Goal: Information Seeking & Learning: Learn about a topic

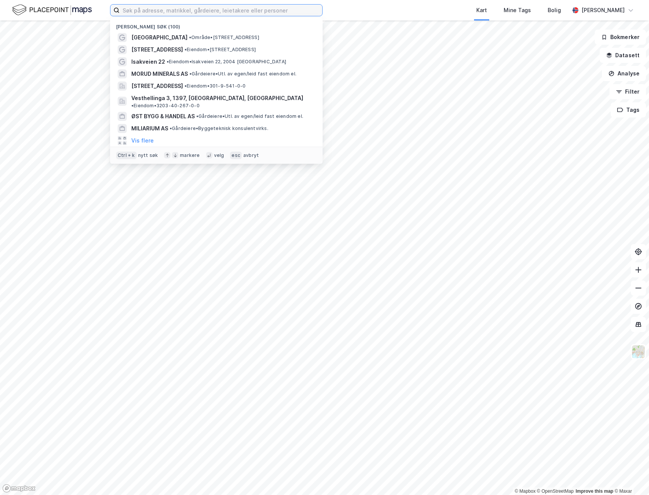
click at [135, 8] on input at bounding box center [220, 10] width 203 height 11
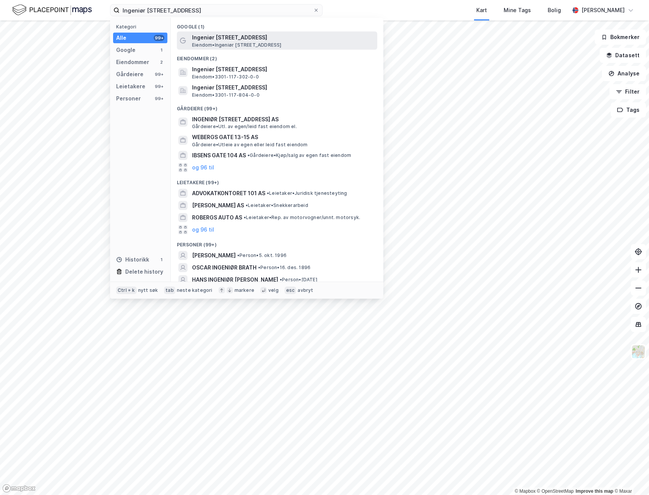
click at [253, 33] on span "Ingeniør [STREET_ADDRESS]" at bounding box center [283, 37] width 182 height 9
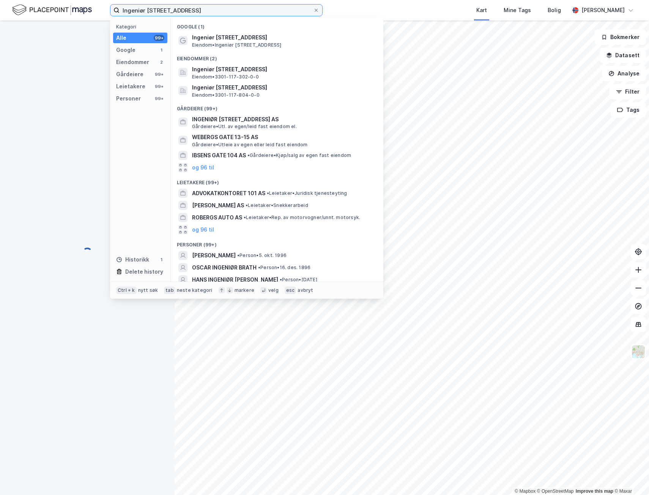
click at [201, 8] on input "Ingeniør [STREET_ADDRESS]" at bounding box center [215, 10] width 193 height 11
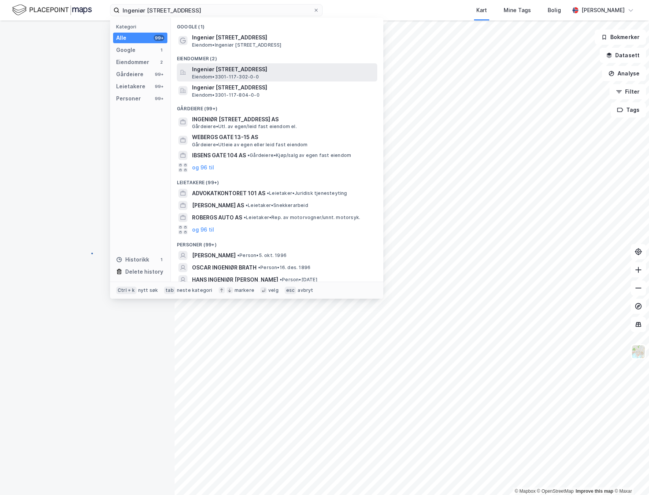
click at [215, 68] on span "Ingeniør [STREET_ADDRESS]" at bounding box center [283, 69] width 182 height 9
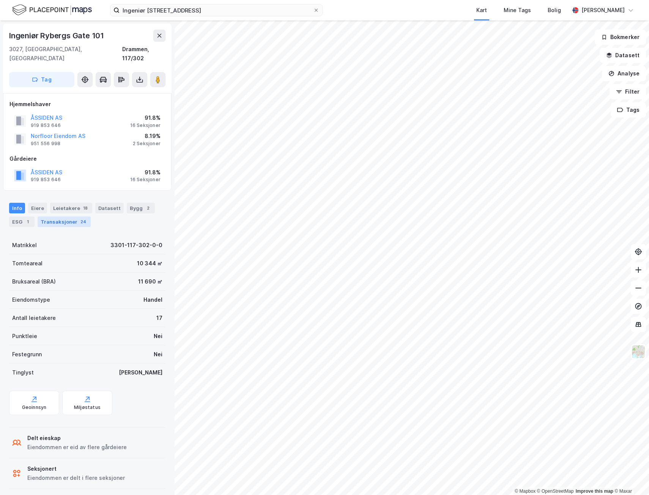
click at [59, 217] on div "Transaksjoner 24" at bounding box center [64, 222] width 53 height 11
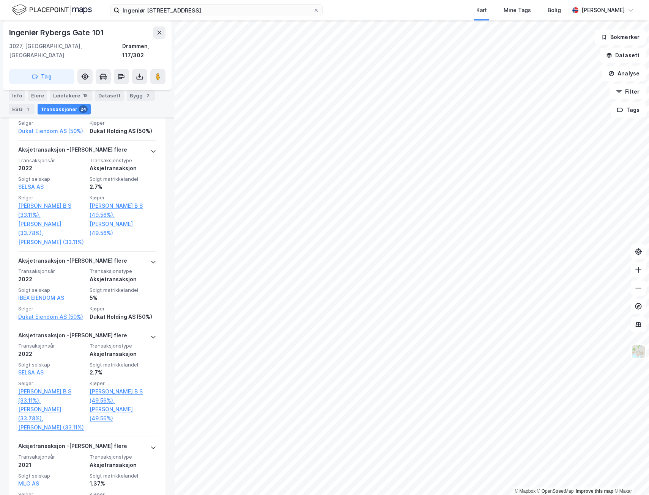
scroll to position [1593, 0]
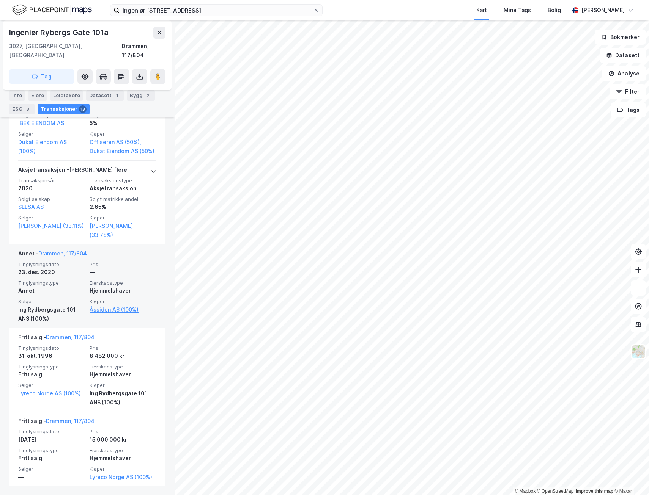
scroll to position [1036, 0]
click at [107, 309] on link "Åssiden AS (100%)" at bounding box center [123, 309] width 67 height 9
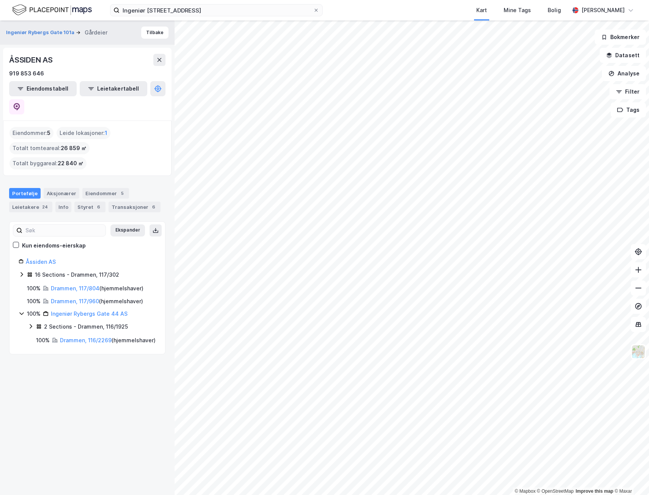
click at [22, 311] on icon at bounding box center [22, 314] width 6 height 6
click at [22, 272] on icon at bounding box center [22, 275] width 6 height 6
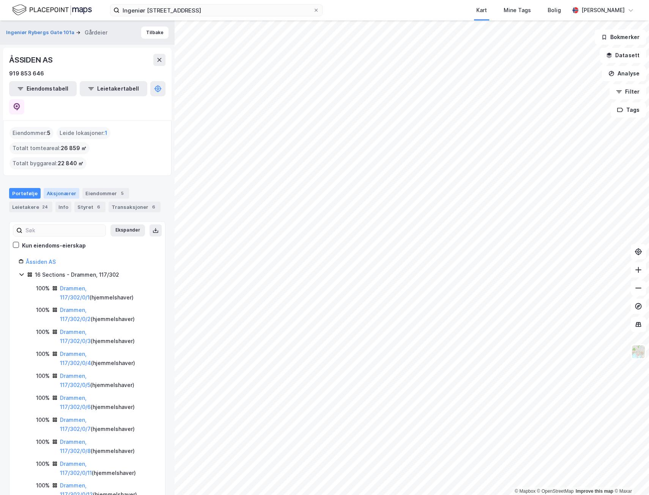
click at [57, 188] on div "Aksjonærer" at bounding box center [62, 193] width 36 height 11
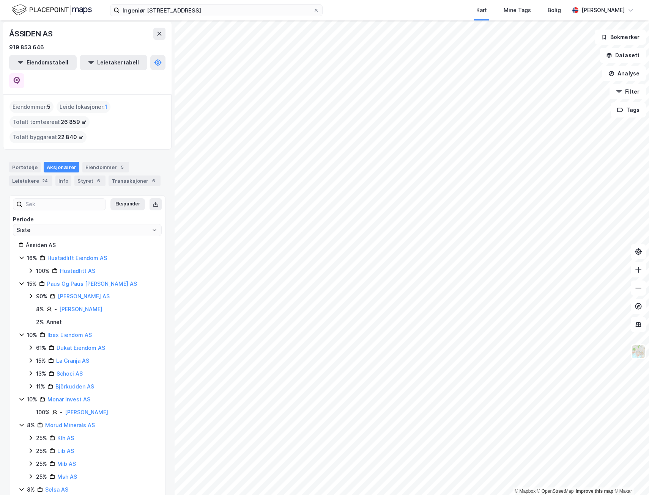
scroll to position [38, 0]
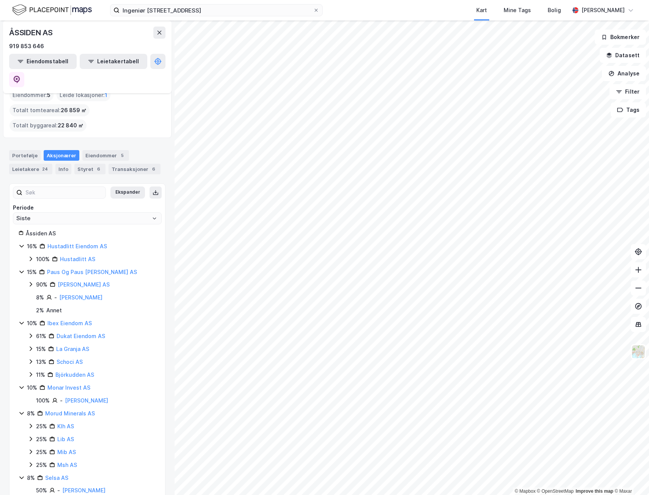
click at [20, 271] on icon at bounding box center [21, 272] width 4 height 3
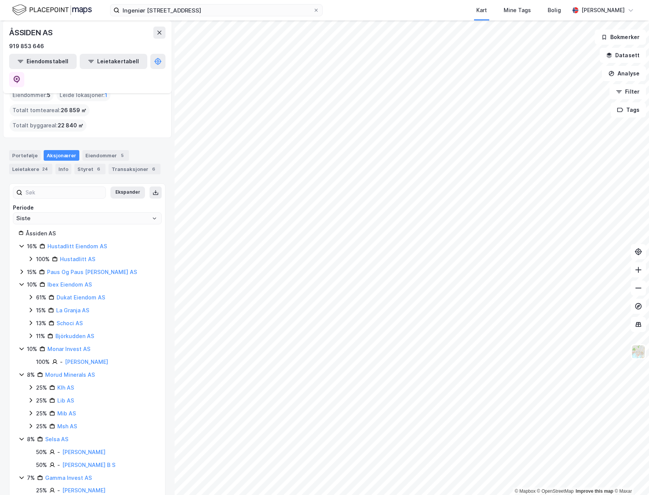
click at [20, 284] on icon at bounding box center [21, 285] width 4 height 3
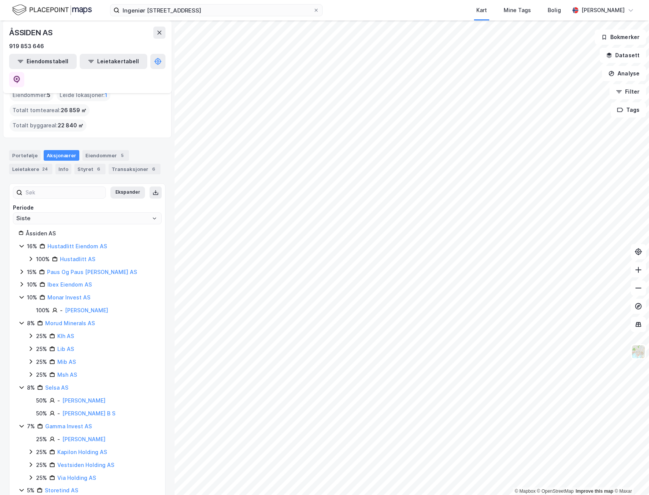
click at [19, 294] on icon at bounding box center [22, 297] width 6 height 6
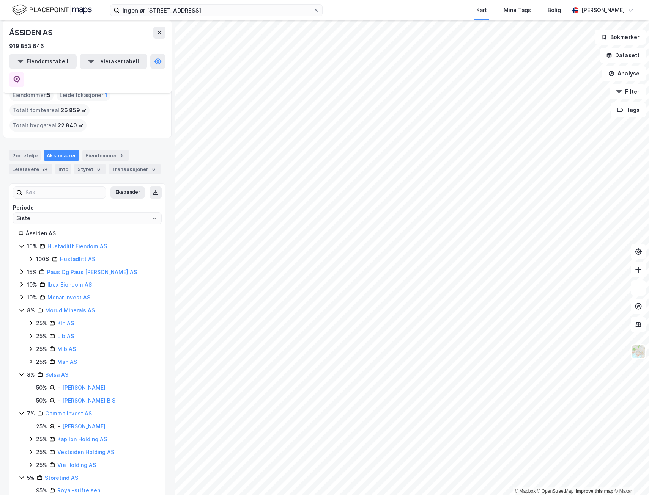
click at [21, 307] on icon at bounding box center [22, 310] width 6 height 6
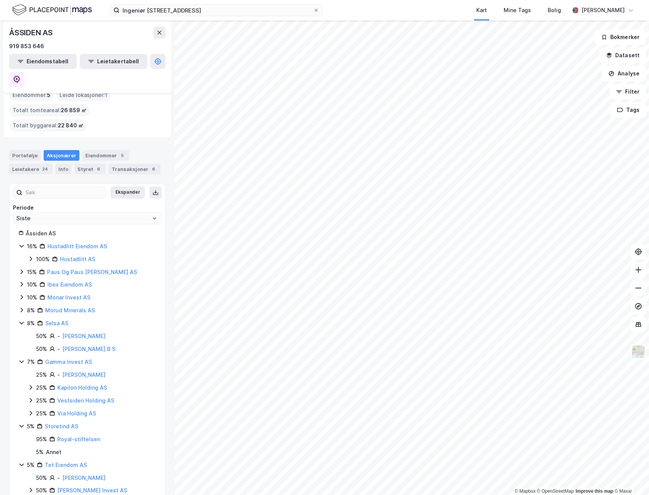
click at [21, 320] on icon at bounding box center [22, 323] width 6 height 6
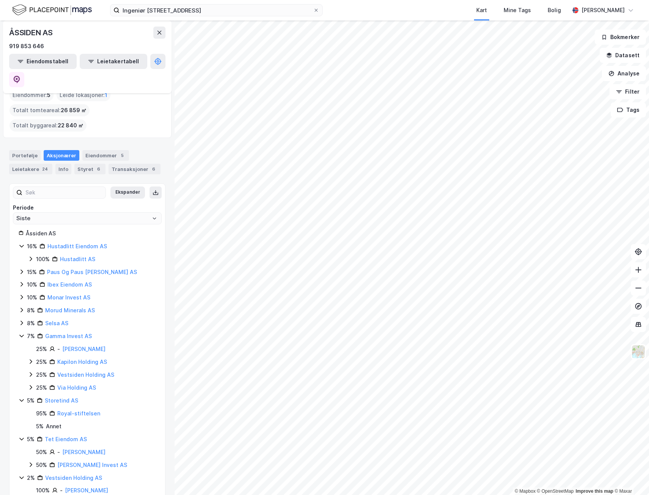
click at [20, 333] on icon at bounding box center [22, 336] width 6 height 6
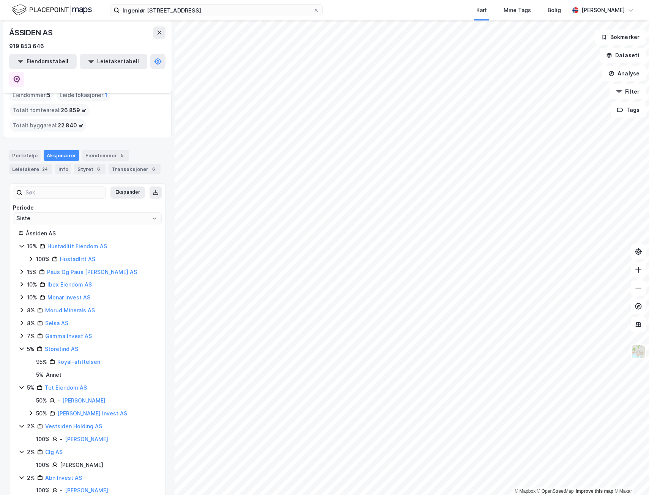
click at [21, 346] on icon at bounding box center [22, 349] width 6 height 6
click at [22, 346] on icon at bounding box center [22, 349] width 6 height 6
click at [91, 359] on link "Royal-stiftelsen" at bounding box center [78, 362] width 43 height 6
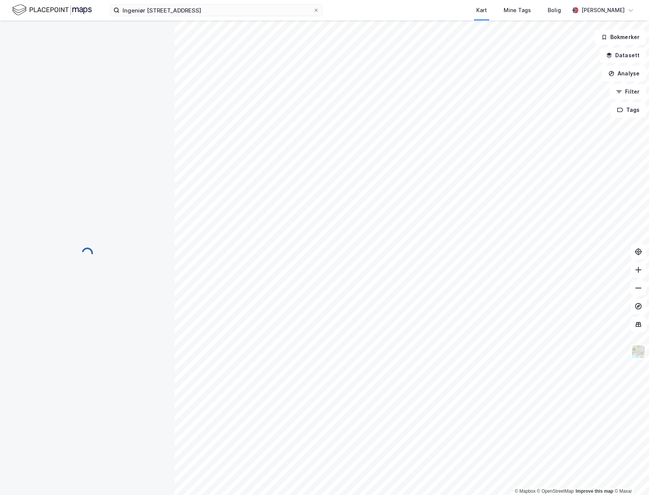
scroll to position [0, 0]
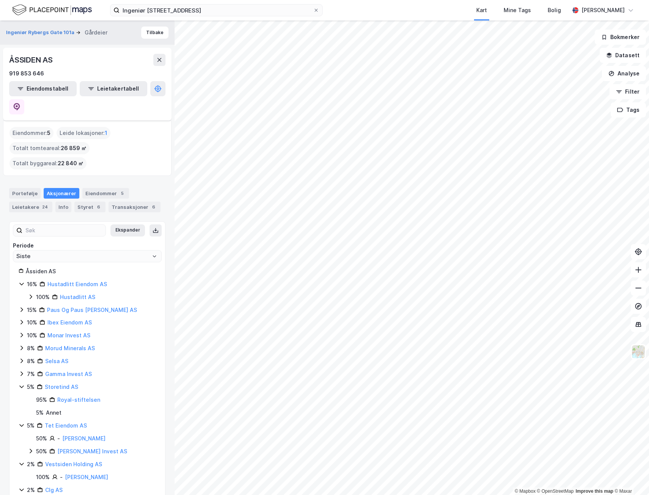
click at [126, 4] on div "Ingeniør Rybergs gate 101 Kart Mine Tags Bolig [PERSON_NAME]" at bounding box center [324, 10] width 649 height 20
click at [128, 13] on input "Ingeniør [STREET_ADDRESS]" at bounding box center [215, 10] width 193 height 11
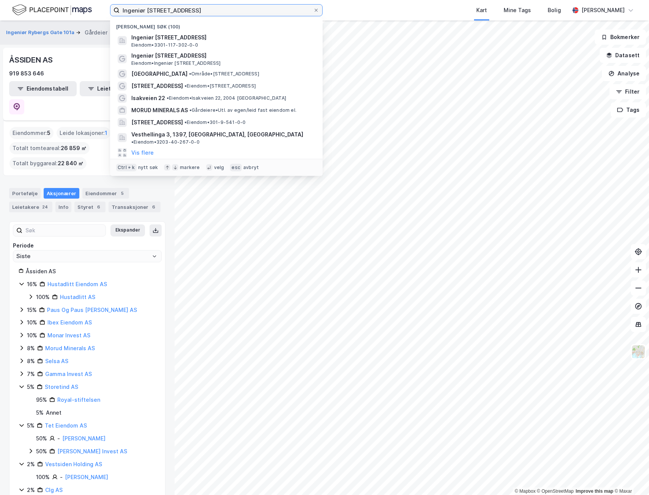
click at [128, 13] on input "Ingeniør [STREET_ADDRESS]" at bounding box center [215, 10] width 193 height 11
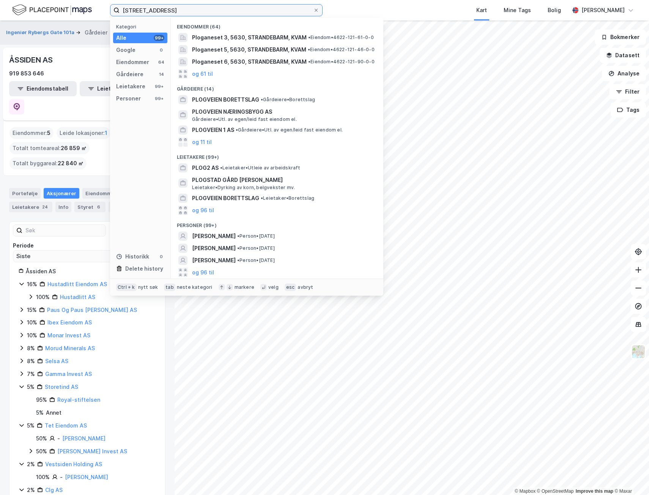
type input "[STREET_ADDRESS]"
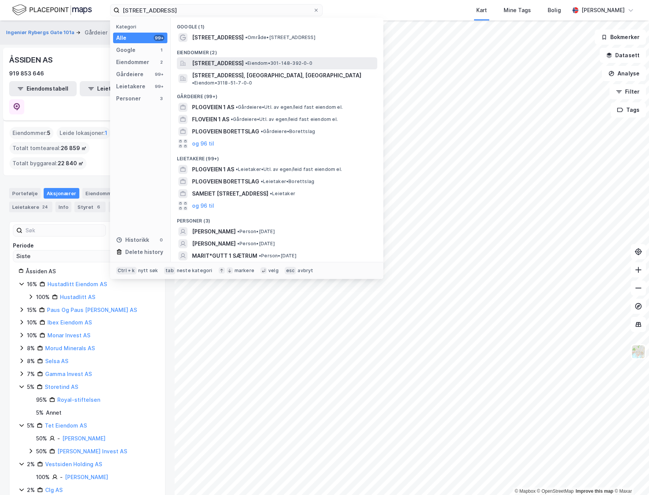
click at [244, 65] on span "[STREET_ADDRESS]" at bounding box center [218, 63] width 52 height 9
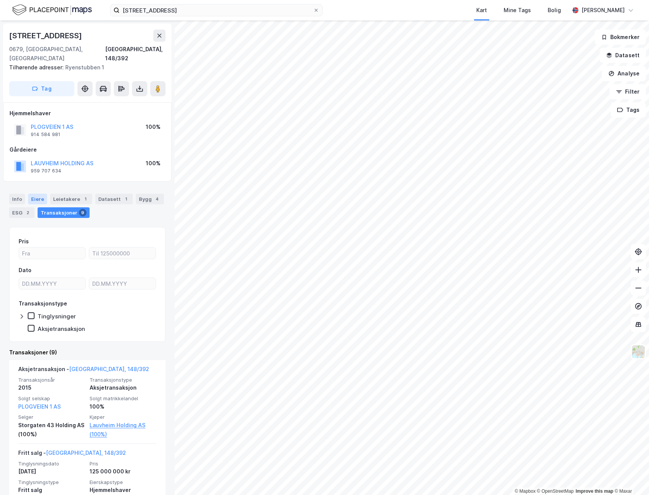
click at [38, 194] on div "Eiere" at bounding box center [37, 199] width 19 height 11
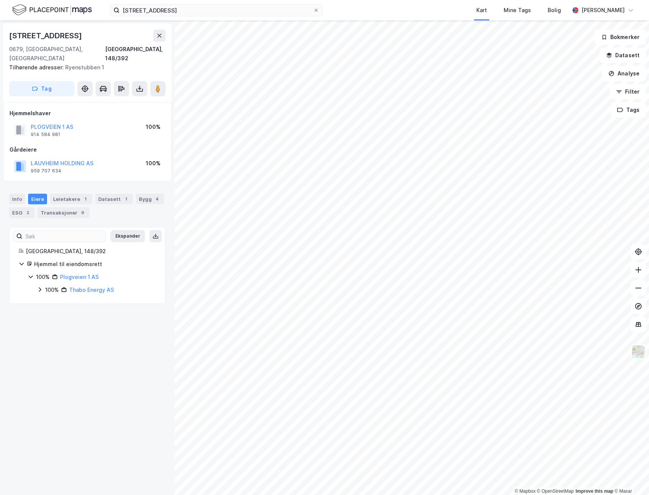
click at [41, 287] on icon at bounding box center [40, 290] width 6 height 6
click at [48, 300] on icon at bounding box center [49, 303] width 6 height 6
click at [59, 313] on icon at bounding box center [58, 316] width 6 height 6
click at [16, 194] on div "Info" at bounding box center [17, 199] width 16 height 11
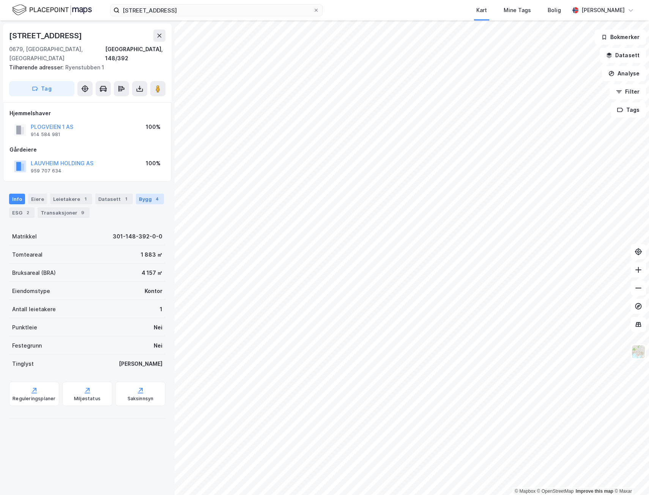
click at [145, 194] on div "Bygg 4" at bounding box center [150, 199] width 28 height 11
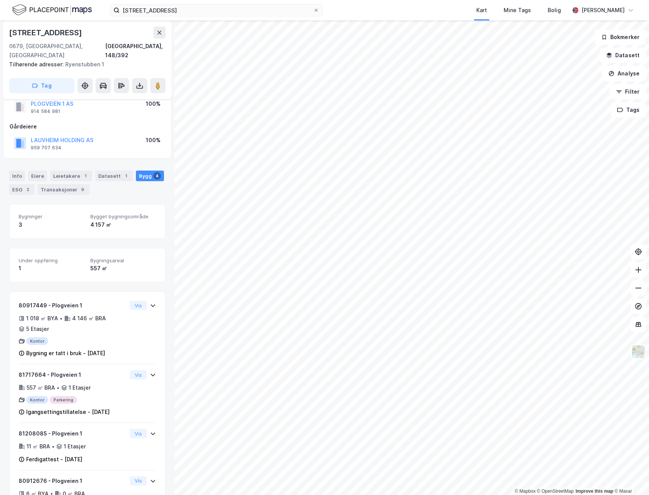
scroll to position [49, 0]
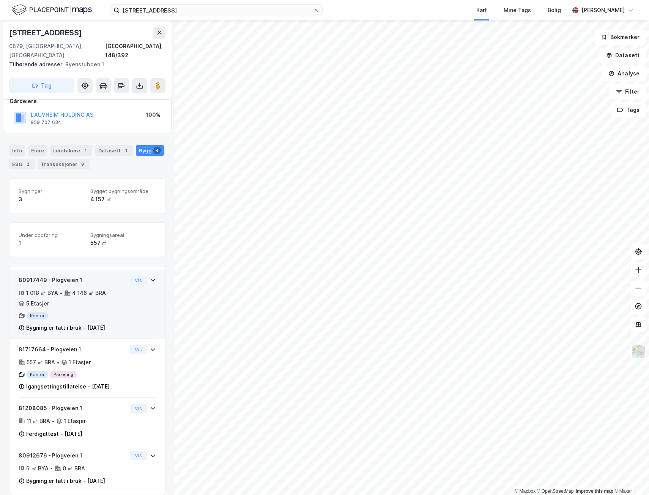
click at [107, 296] on div "1 018 ㎡ BYA • 4 146 ㎡ BRA • 5 Etasjer" at bounding box center [73, 299] width 108 height 20
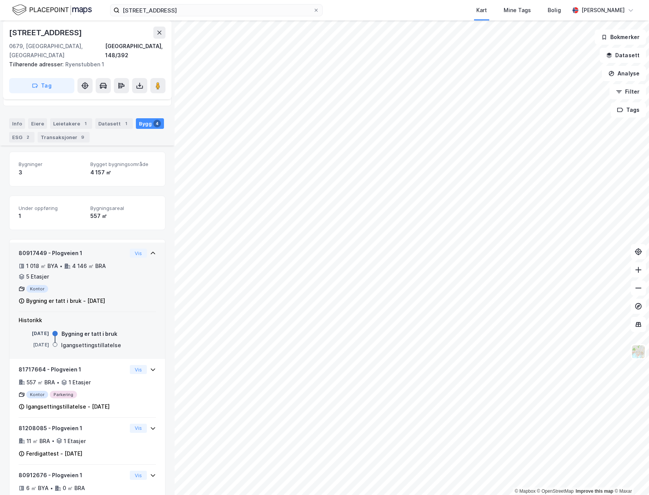
scroll to position [86, 0]
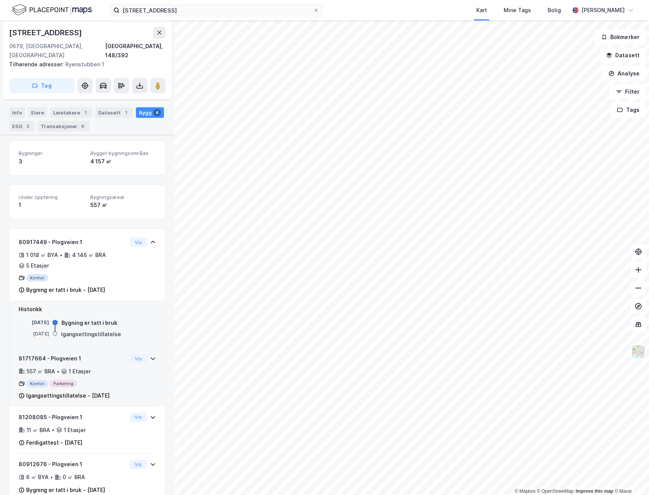
click at [112, 367] on div "557 ㎡ BRA • 1 Etasjer" at bounding box center [73, 371] width 108 height 9
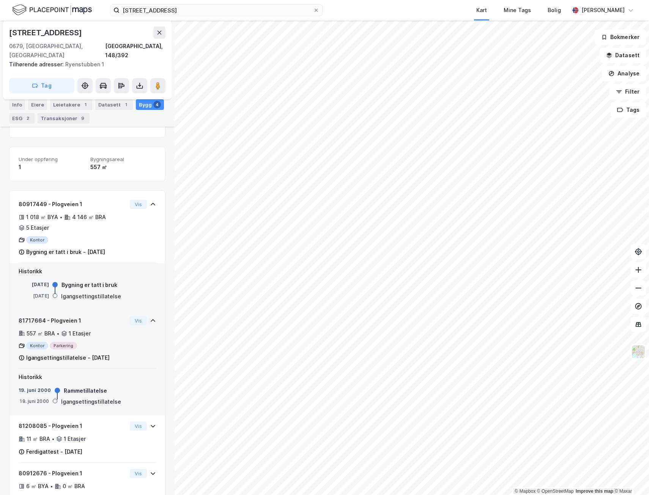
scroll to position [143, 0]
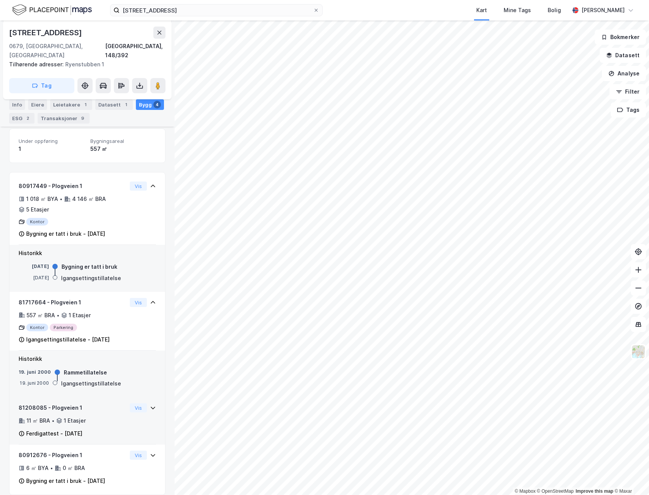
click at [93, 417] on div "11 ㎡ BRA • 1 Etasjer" at bounding box center [73, 421] width 108 height 9
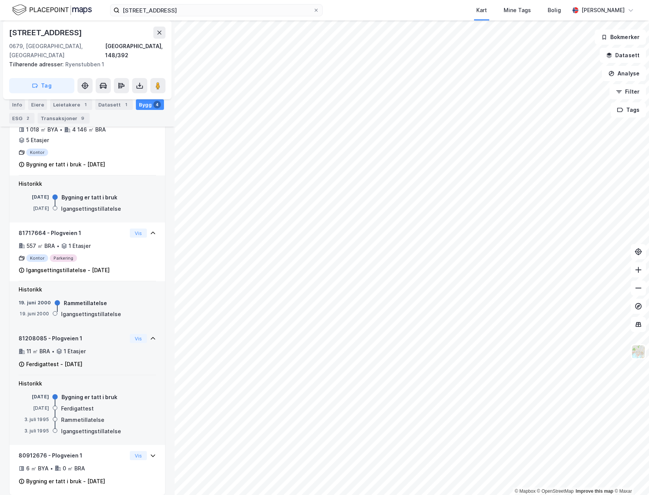
scroll to position [212, 0]
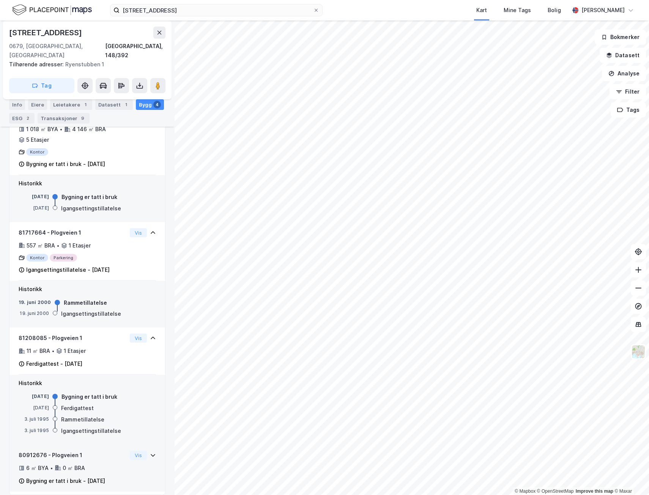
click at [101, 453] on div "80912676 - Plogveien 1 6 ㎡ BYA • 0 ㎡ BRA Bygning er tatt i bruk - [DATE]" at bounding box center [73, 468] width 108 height 35
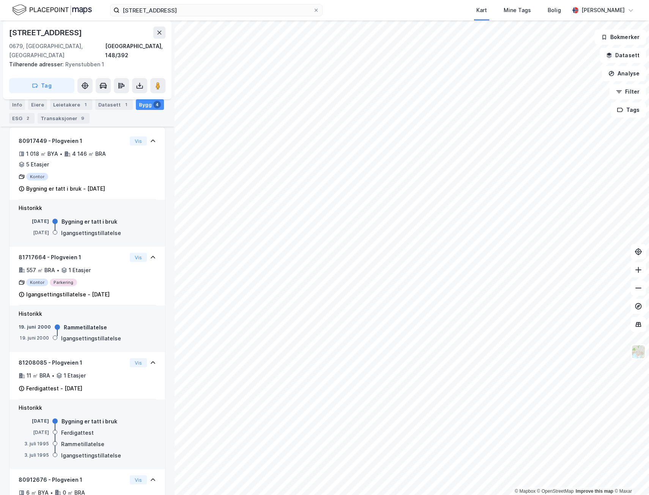
scroll to position [108, 0]
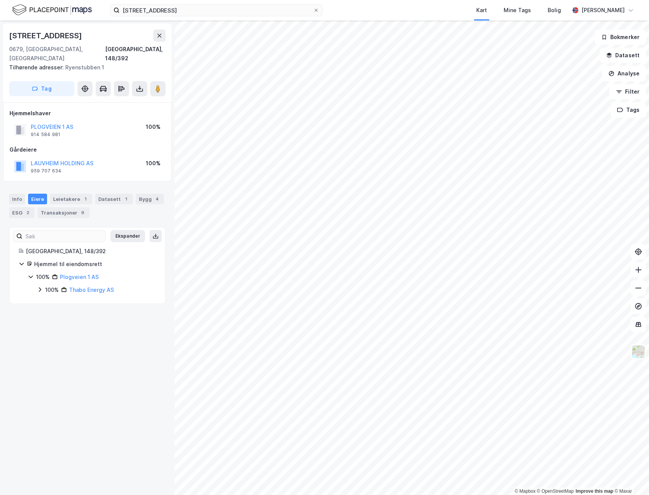
click at [60, 321] on div "[STREET_ADDRESS], 148/392 Tilhørende adresser: Ryenstubben 1 Tag Hjemmelshaver …" at bounding box center [87, 257] width 175 height 475
